Goal: Transaction & Acquisition: Purchase product/service

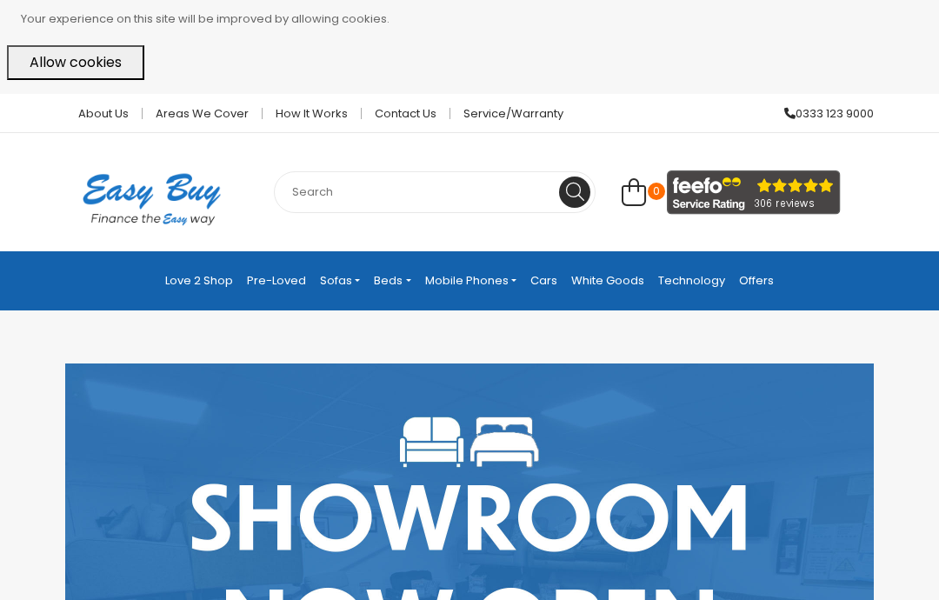
click at [335, 179] on input "text" at bounding box center [435, 192] width 322 height 42
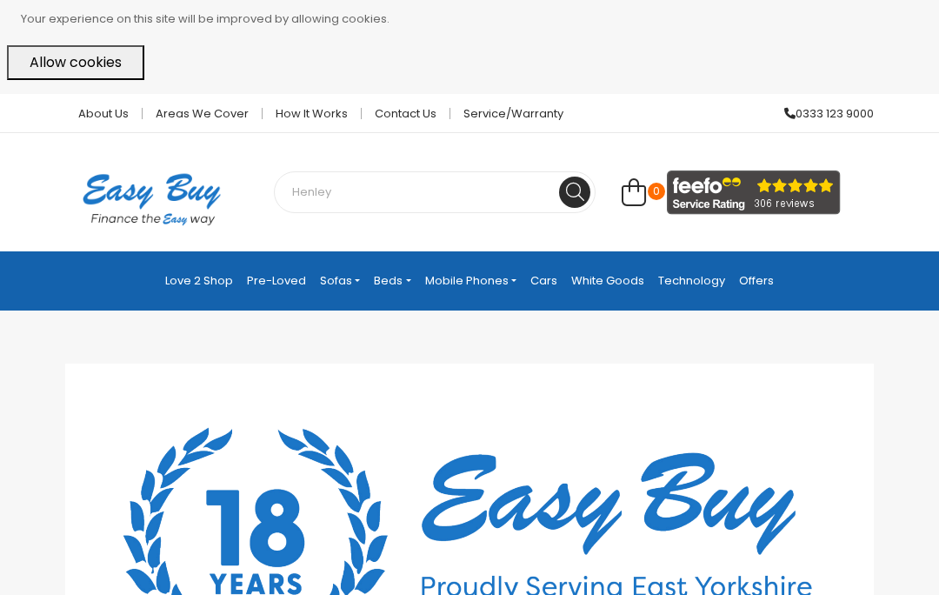
type input "Henley"
click at [575, 183] on button at bounding box center [574, 192] width 31 height 31
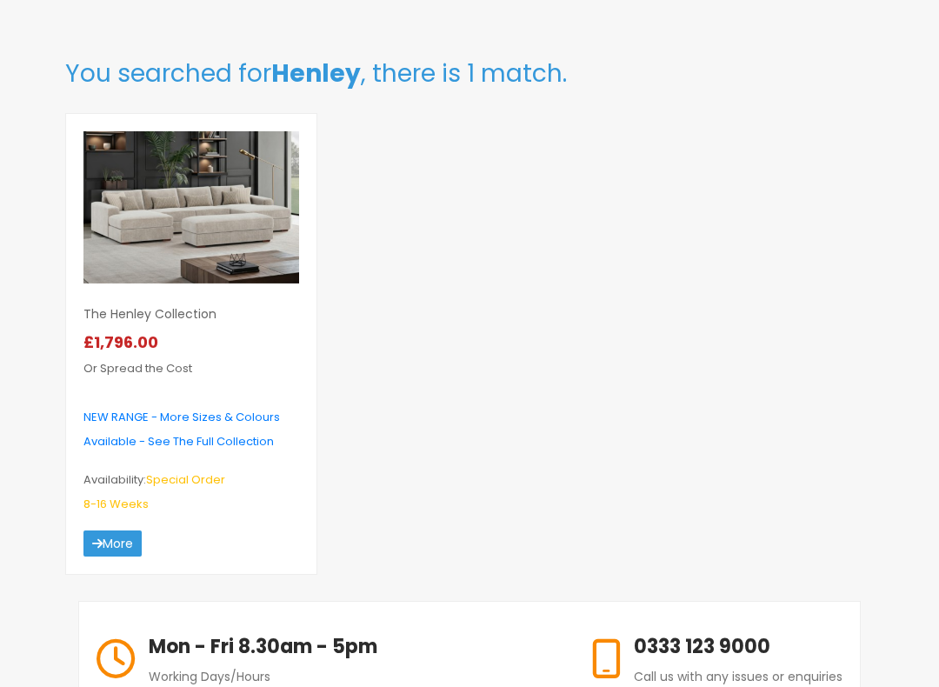
scroll to position [332, 0]
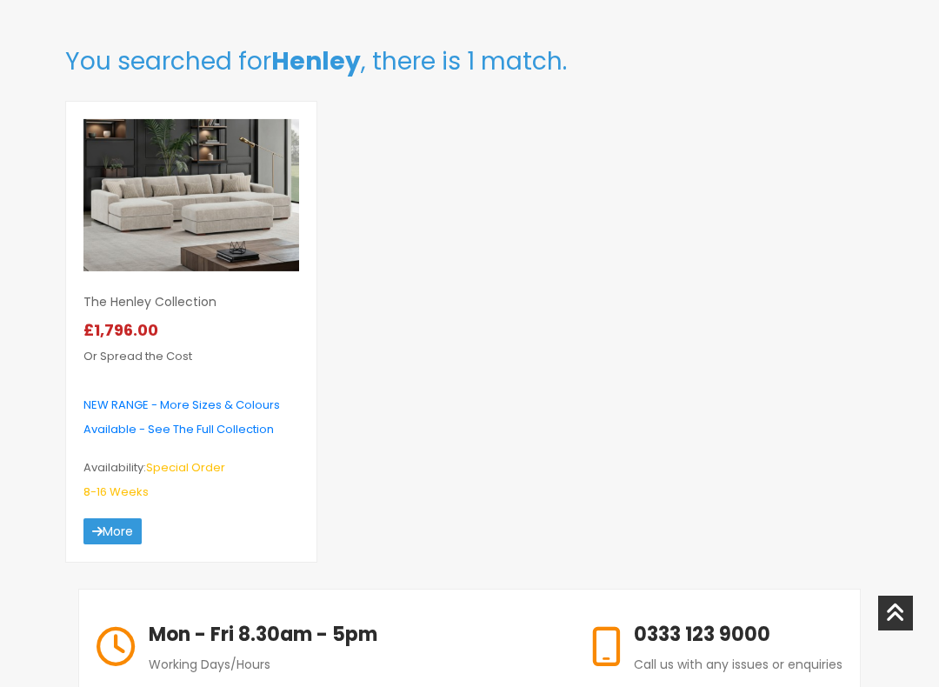
click at [172, 200] on img at bounding box center [191, 195] width 216 height 152
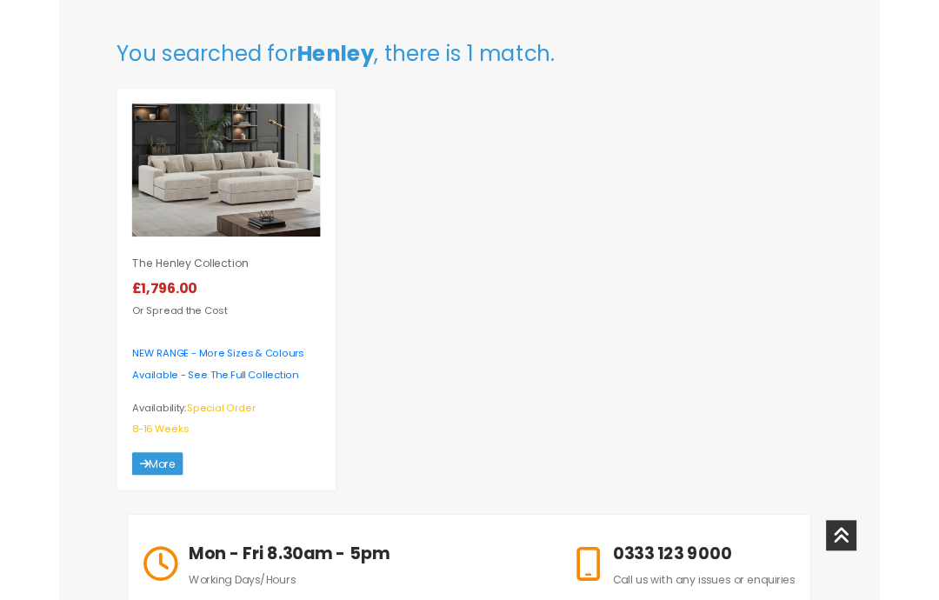
scroll to position [381, 0]
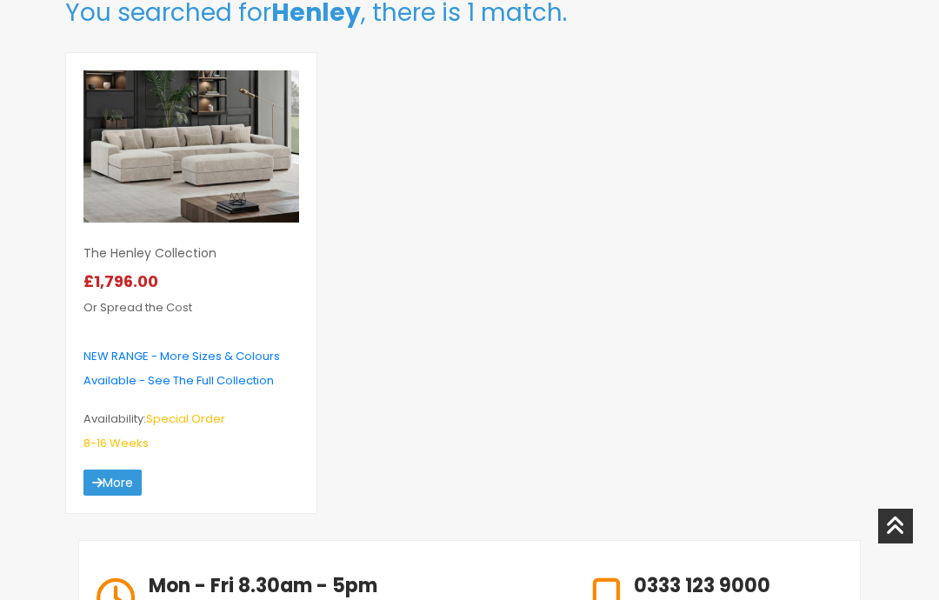
click at [190, 140] on img at bounding box center [191, 146] width 216 height 152
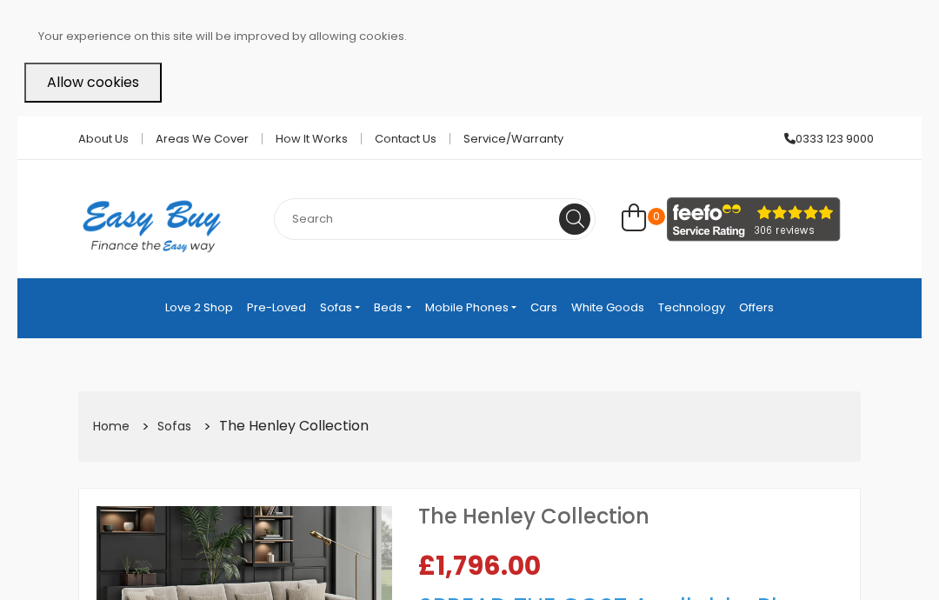
select select "104"
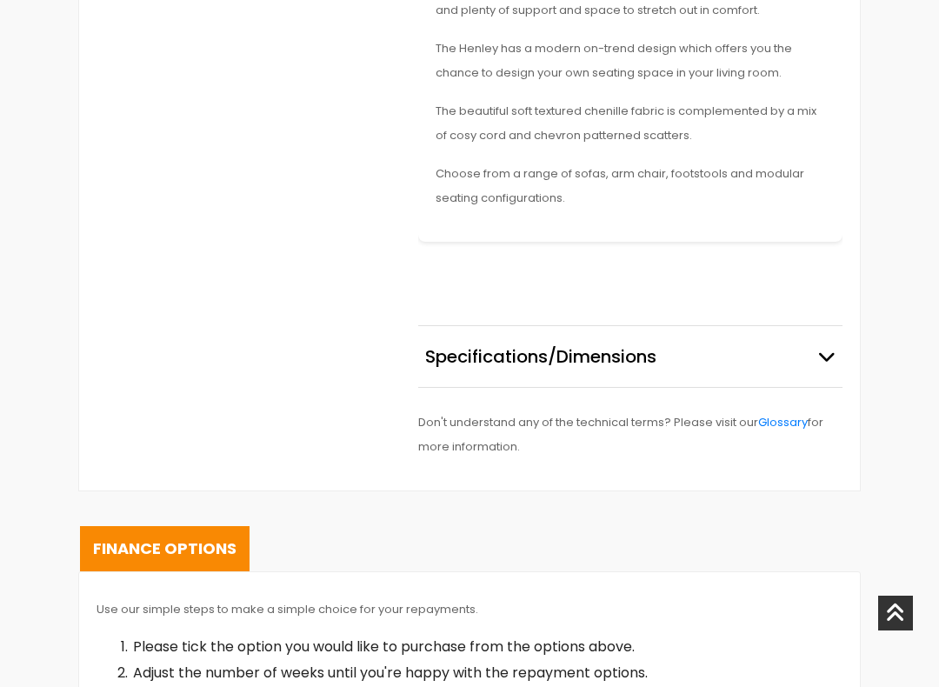
scroll to position [1724, 0]
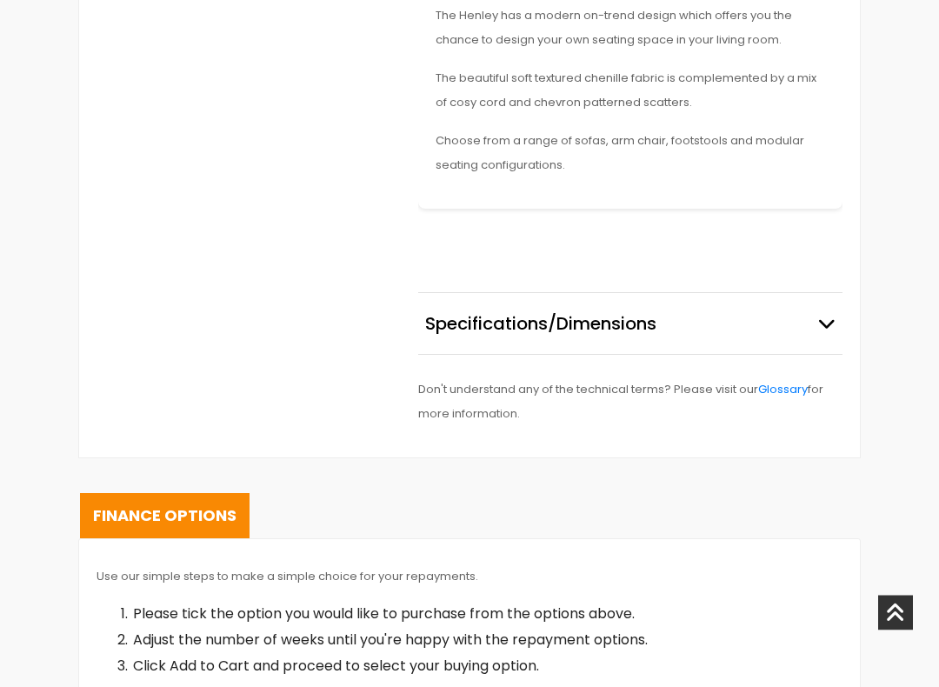
click at [831, 316] on icon "button" at bounding box center [826, 324] width 17 height 17
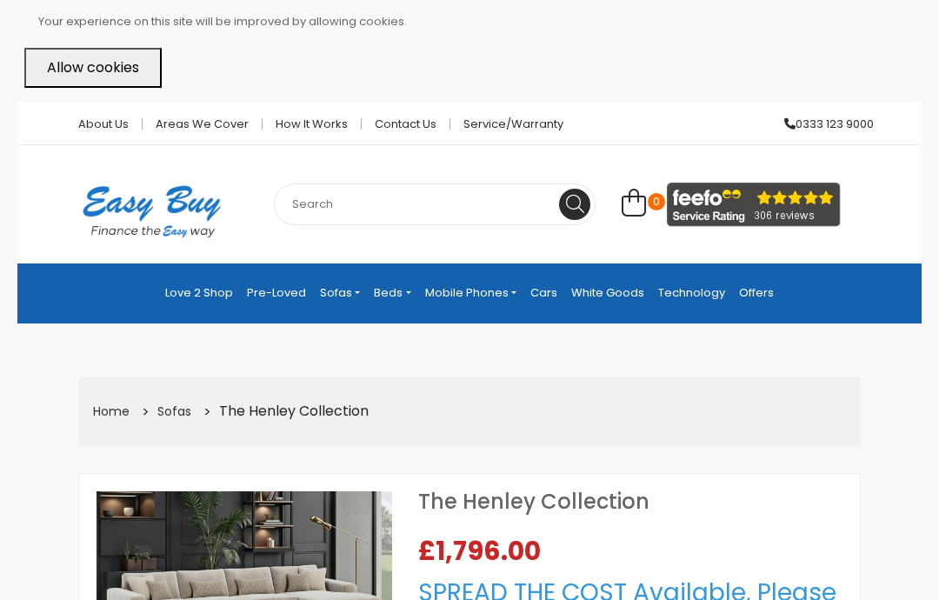
scroll to position [13, 0]
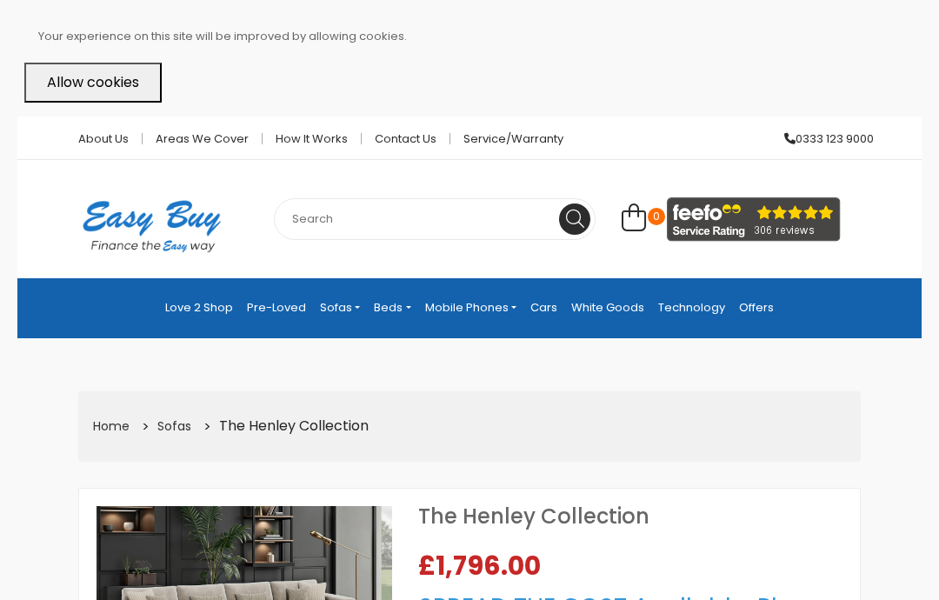
select select "104"
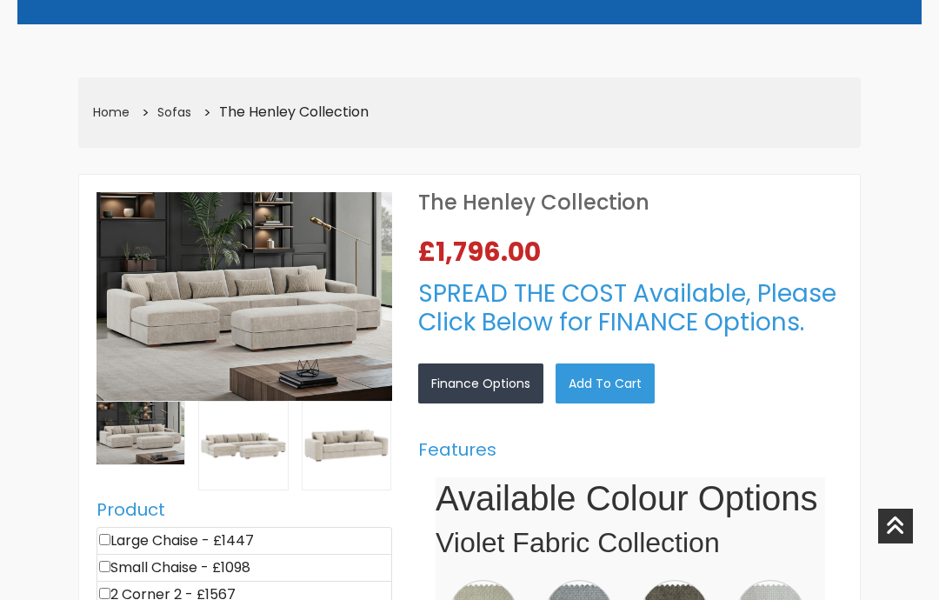
scroll to position [223, 0]
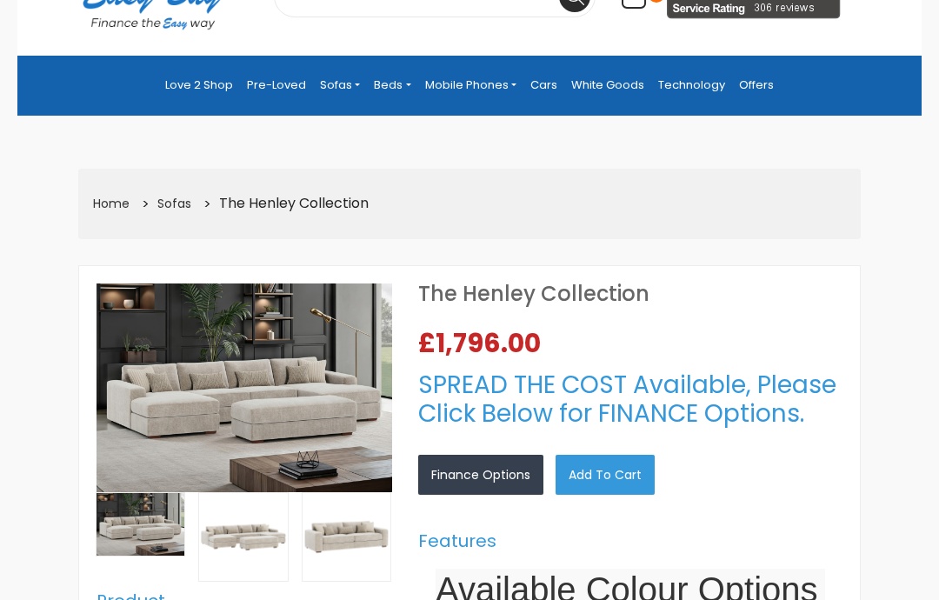
click at [342, 70] on link "Sofas" at bounding box center [340, 86] width 54 height 32
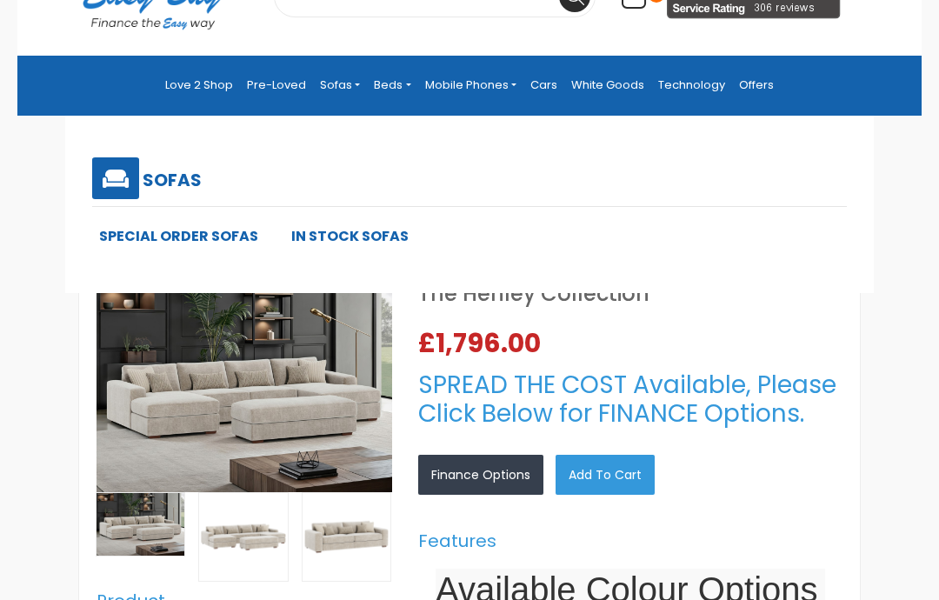
click at [338, 226] on link "In Stock Sofas" at bounding box center [349, 236] width 117 height 20
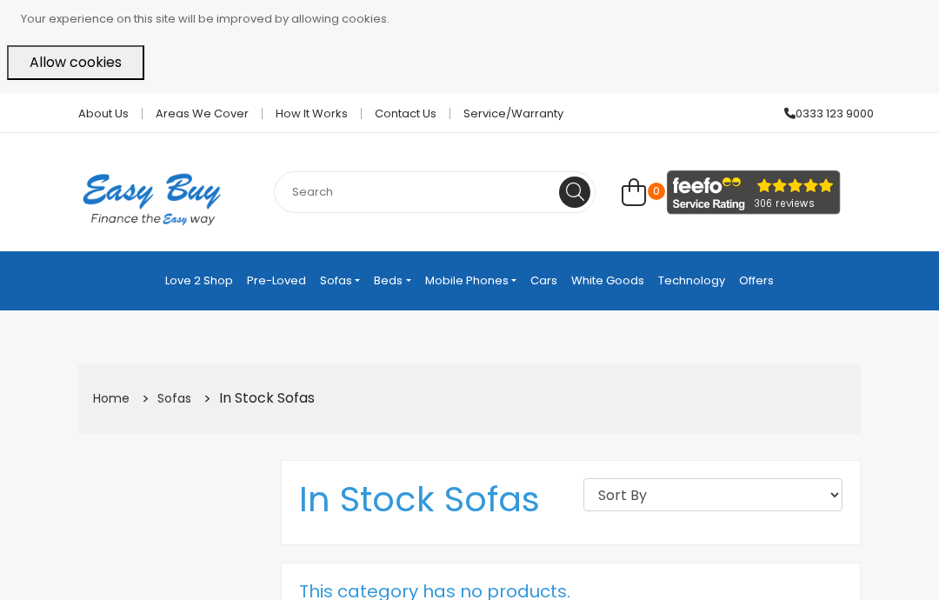
click at [330, 268] on link "Sofas" at bounding box center [340, 280] width 54 height 31
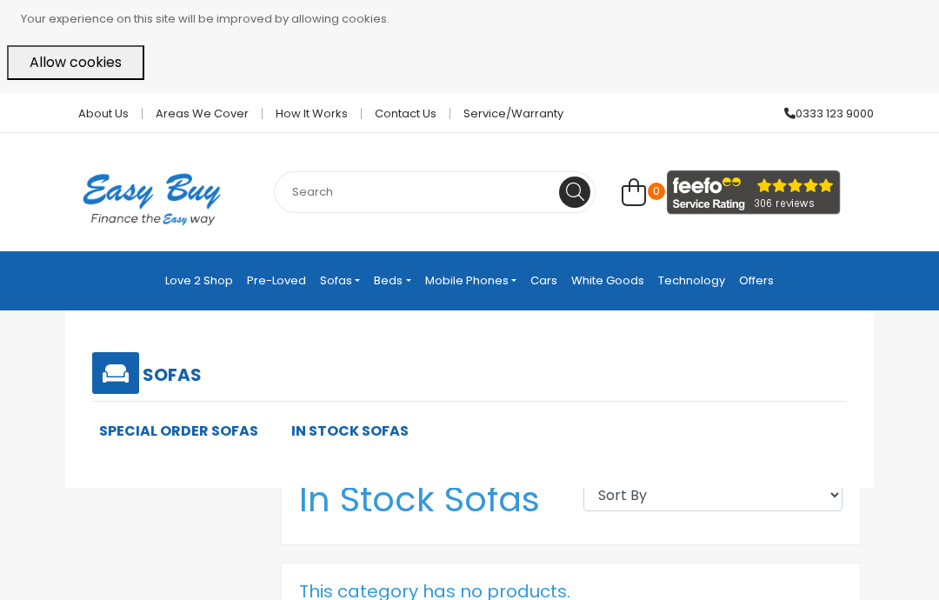
click at [170, 421] on link "Special Order Sofas" at bounding box center [178, 431] width 159 height 20
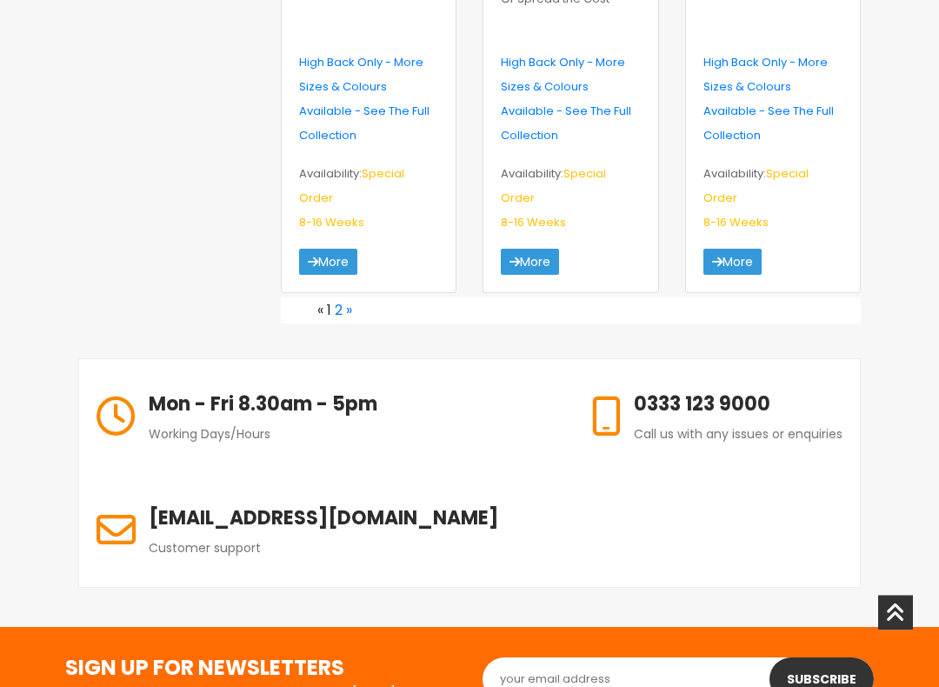
scroll to position [3508, 0]
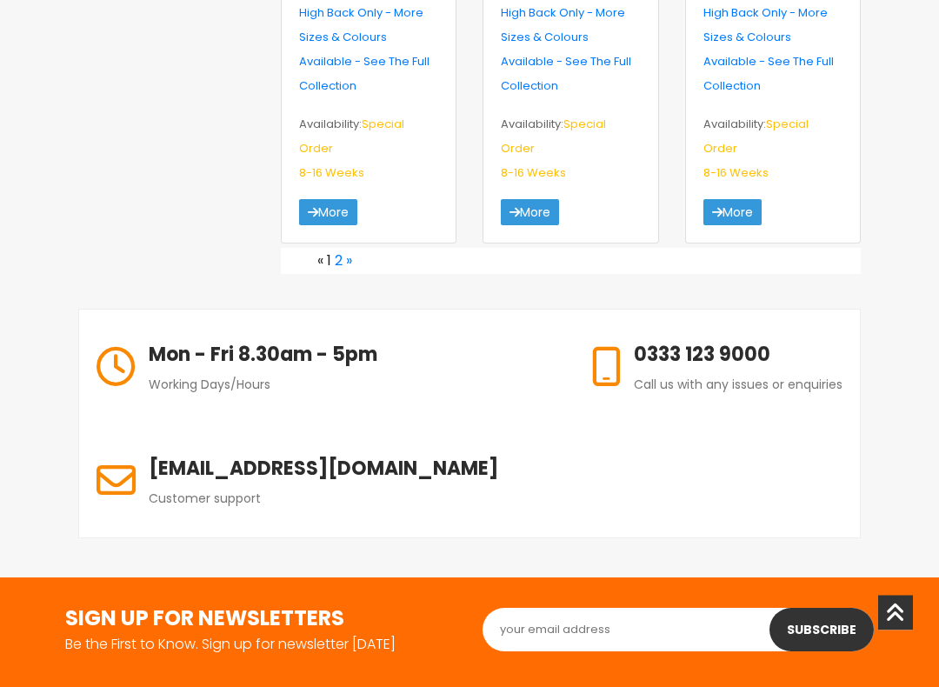
click at [335, 271] on link "2" at bounding box center [339, 261] width 8 height 20
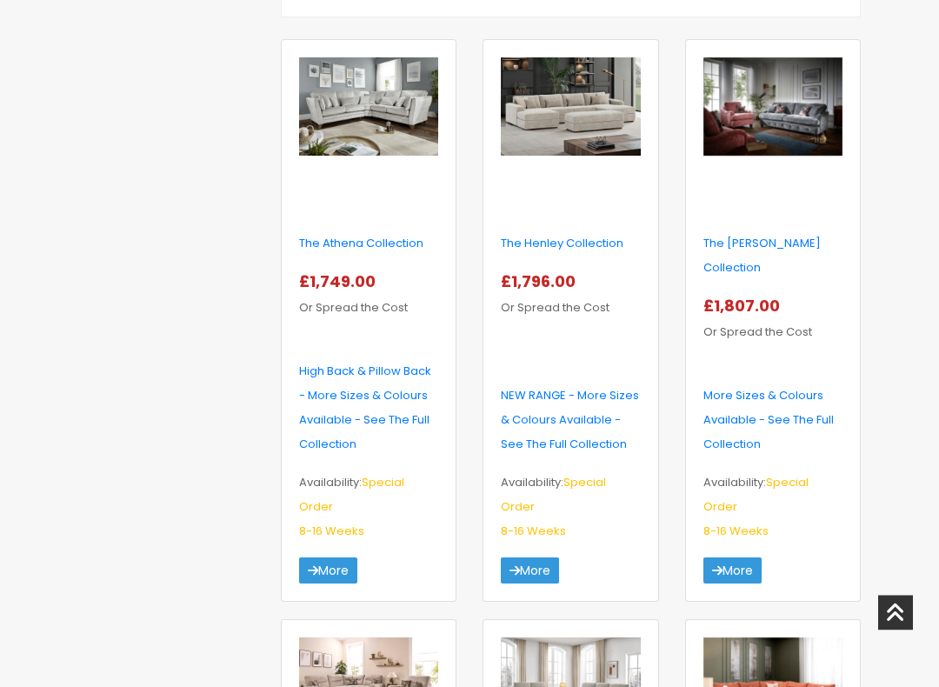
scroll to position [757, 0]
click at [571, 457] on p "NEW RANGE - More Sizes & Colours Available - See The Full Collection" at bounding box center [571, 420] width 140 height 73
click at [536, 584] on link "More" at bounding box center [530, 570] width 58 height 26
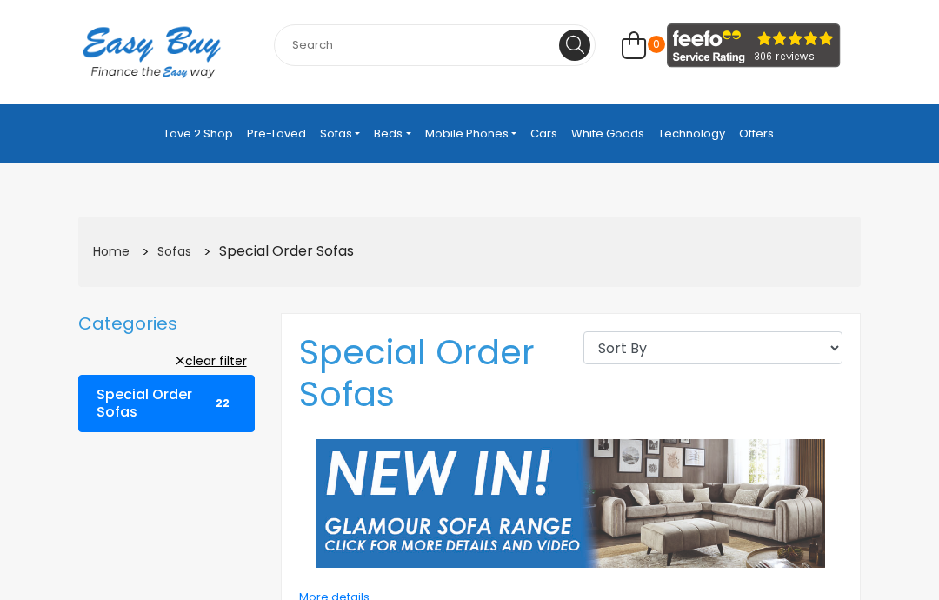
scroll to position [142, 0]
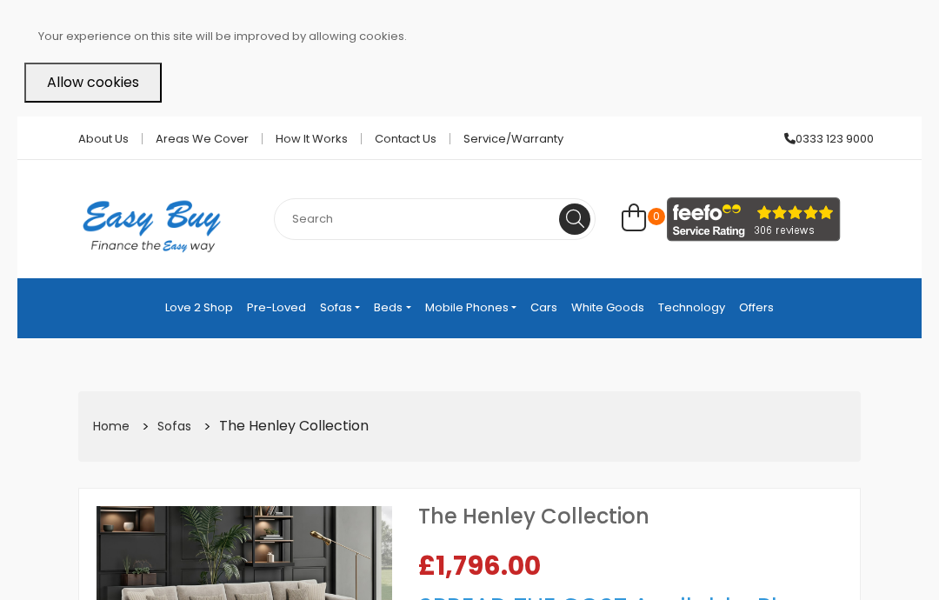
select select "104"
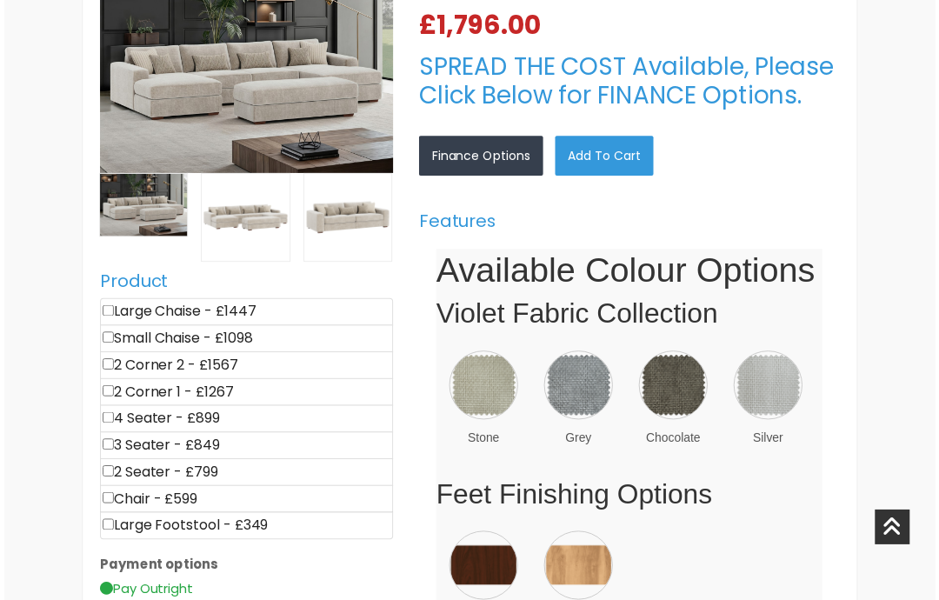
scroll to position [543, 0]
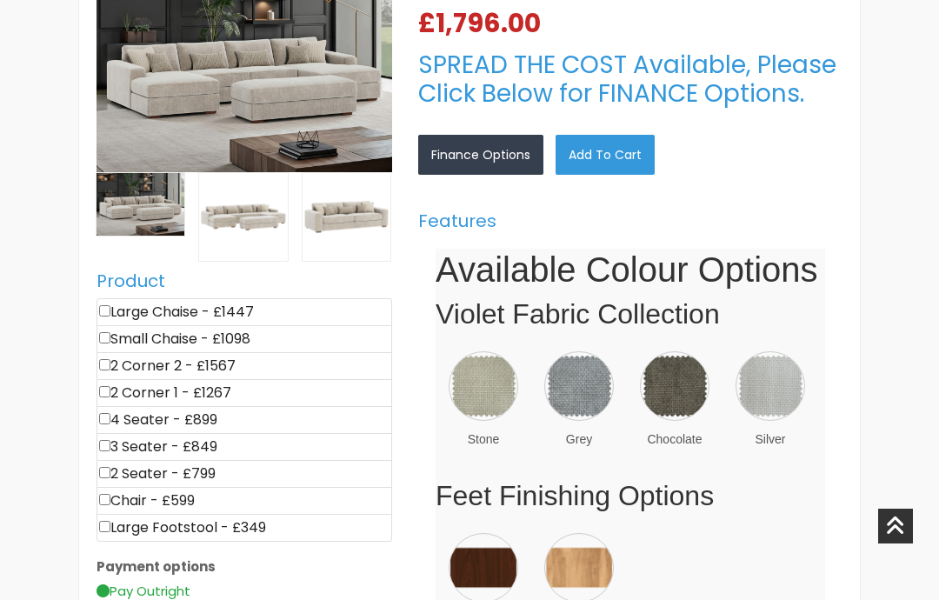
click at [110, 521] on input"] "checkbox" at bounding box center [104, 526] width 11 height 11
checkbox input"] "true"
type input "349"
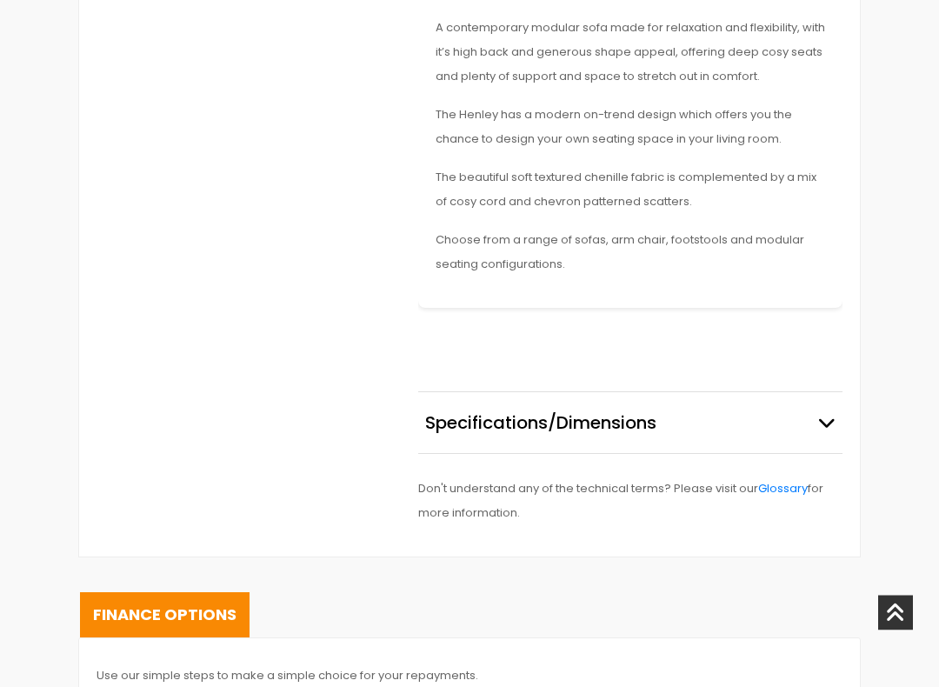
scroll to position [1625, 0]
click at [833, 414] on icon "button" at bounding box center [826, 422] width 17 height 17
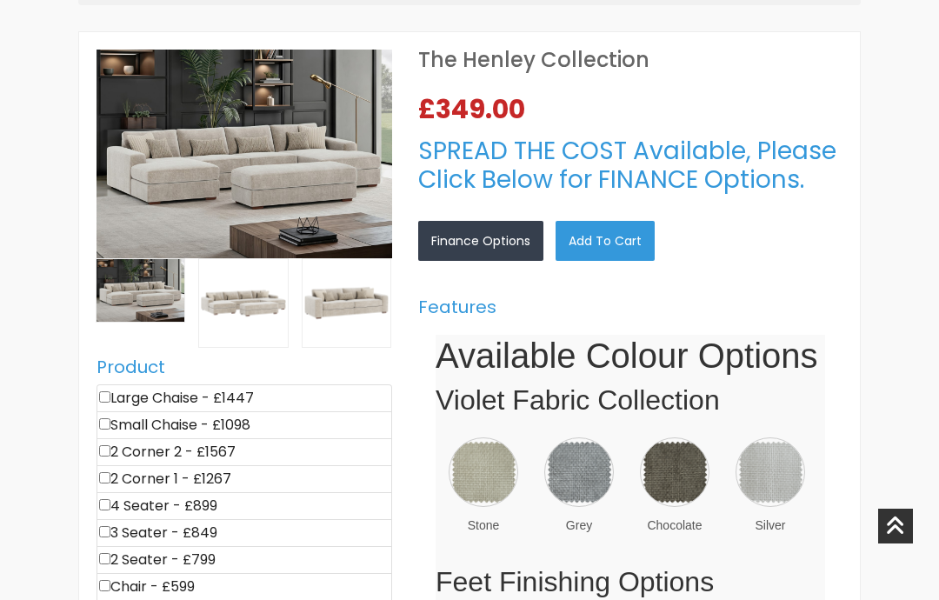
scroll to position [425, 0]
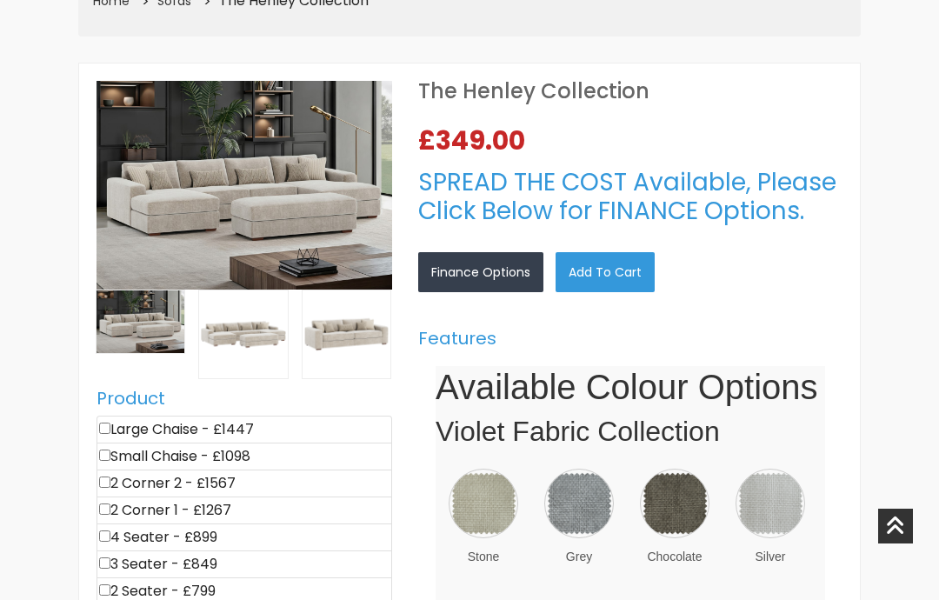
click at [239, 315] on img at bounding box center [243, 334] width 88 height 88
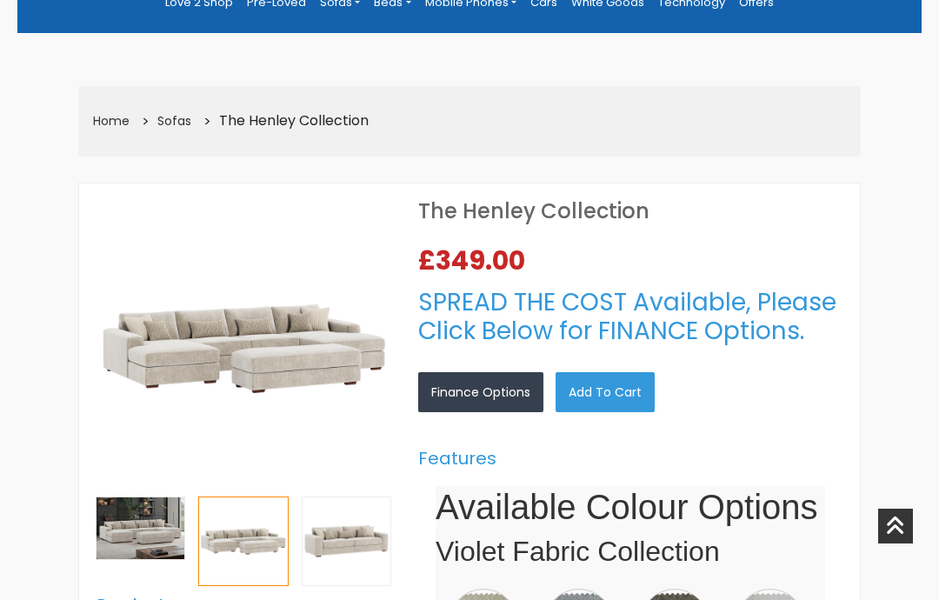
scroll to position [0, 0]
